Goal: Use online tool/utility: Utilize a website feature to perform a specific function

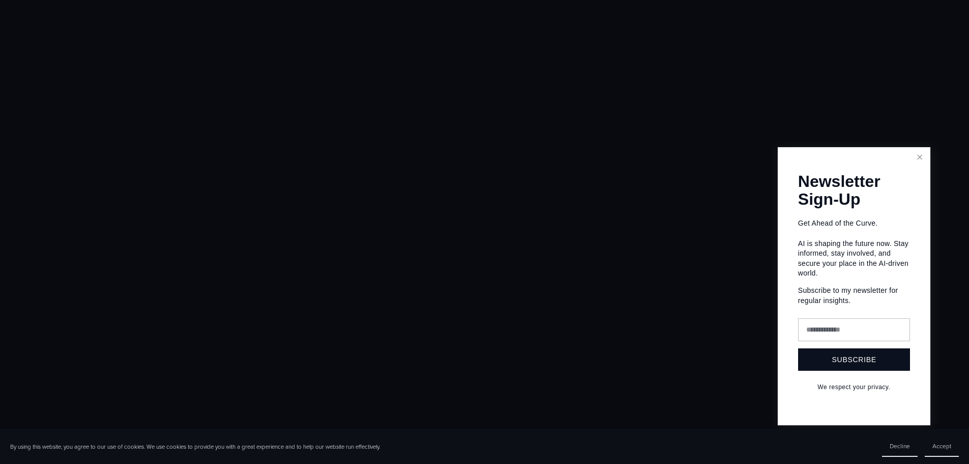
click at [388, 231] on div at bounding box center [484, 232] width 969 height 464
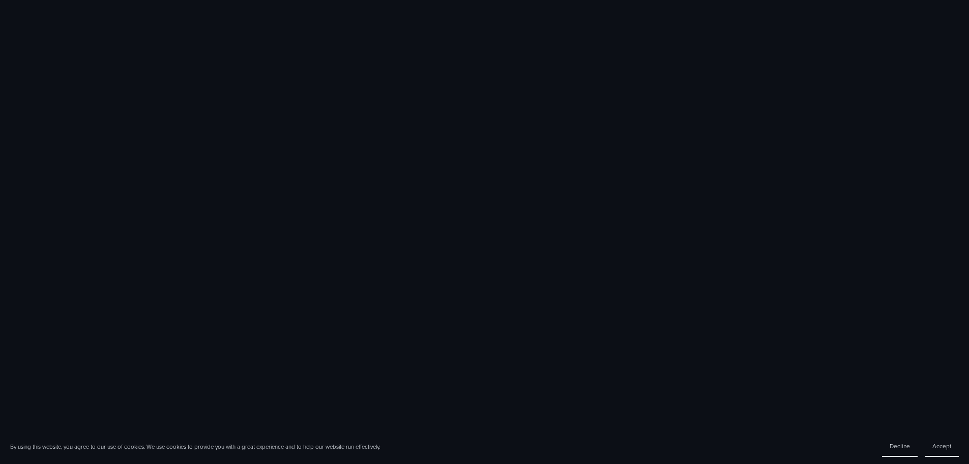
scroll to position [406, 0]
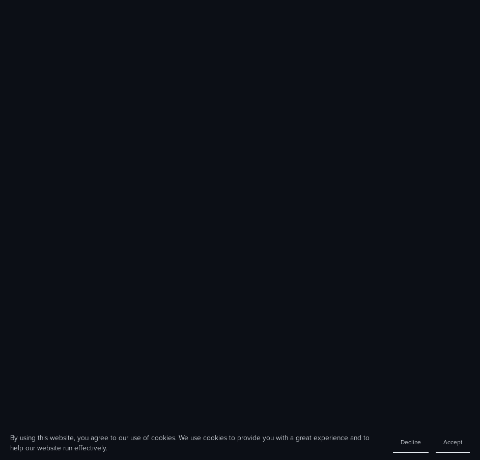
scroll to position [938, 0]
click at [468, 127] on div at bounding box center [240, 388] width 480 height 1225
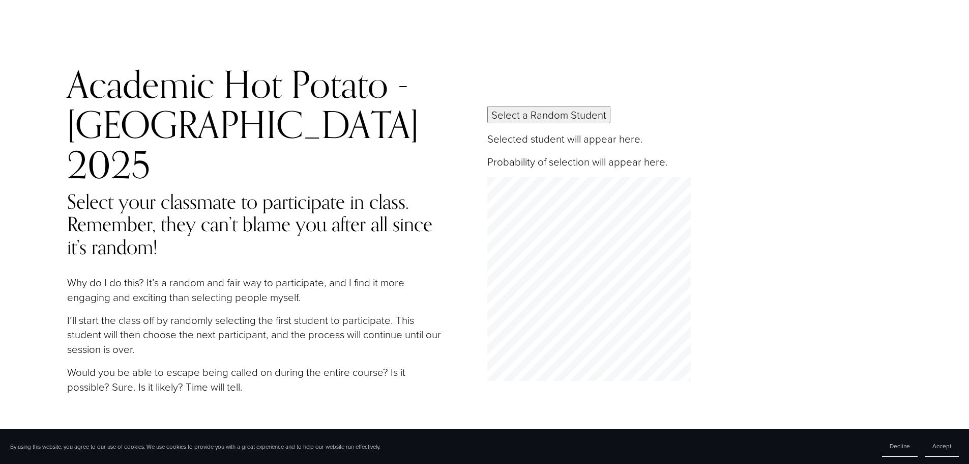
click at [535, 106] on button "Select a Random Student" at bounding box center [549, 114] width 123 height 17
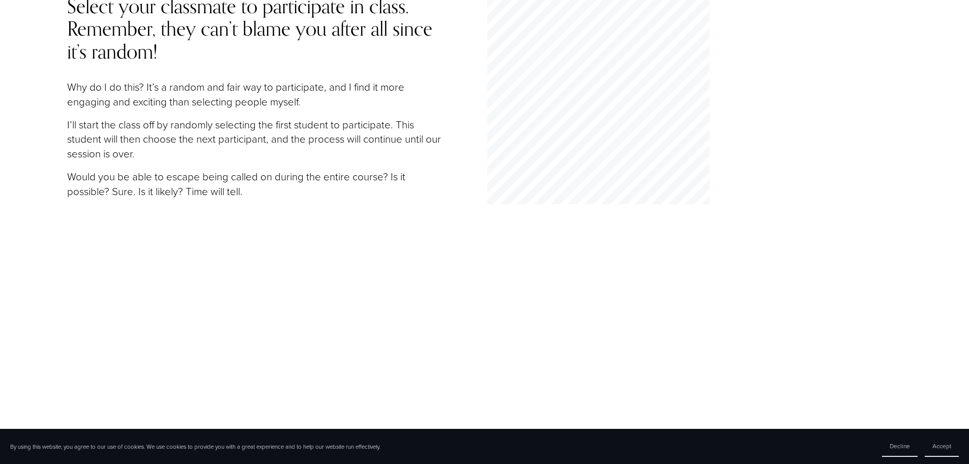
scroll to position [35, 0]
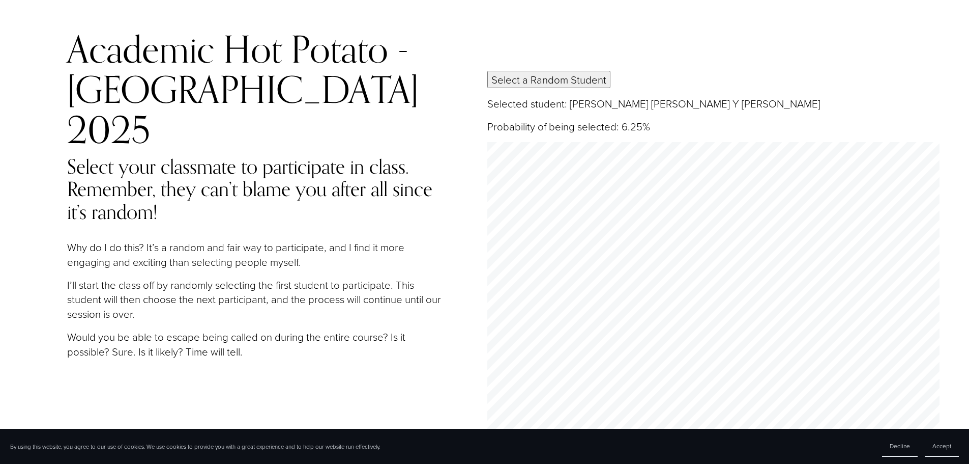
click at [527, 71] on button "Select a Random Student" at bounding box center [549, 79] width 123 height 17
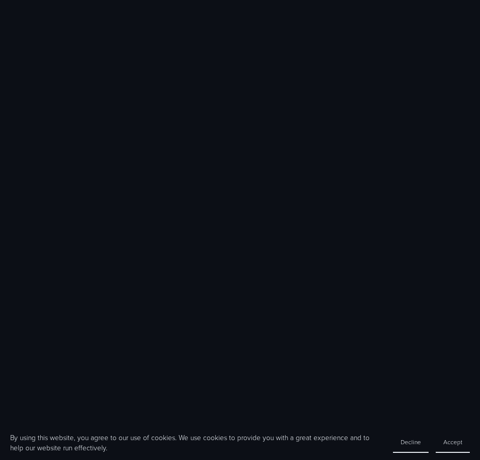
scroll to position [406, 0]
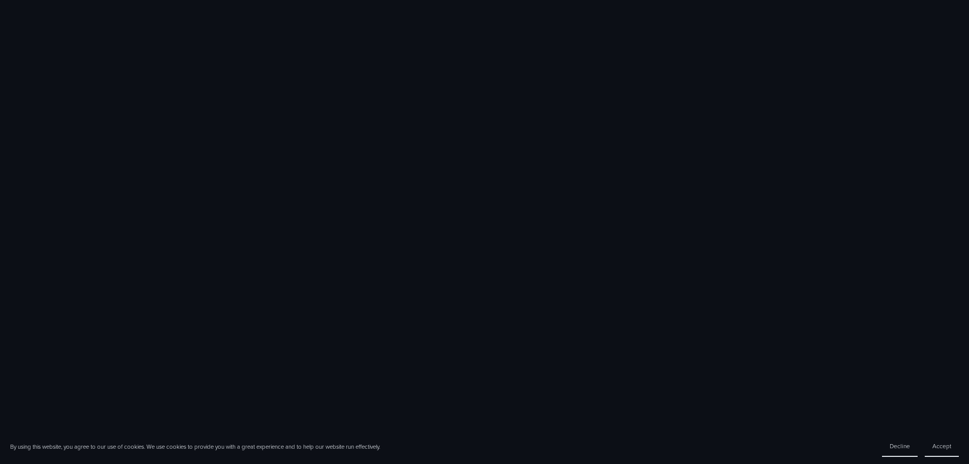
scroll to position [706, 0]
